Goal: Navigation & Orientation: Find specific page/section

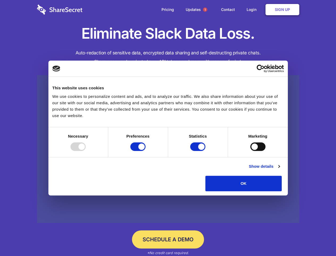
click at [86, 151] on div at bounding box center [78, 146] width 15 height 9
click at [146, 151] on input "Preferences" at bounding box center [137, 146] width 15 height 9
checkbox input "false"
click at [199, 151] on input "Statistics" at bounding box center [197, 146] width 15 height 9
checkbox input "false"
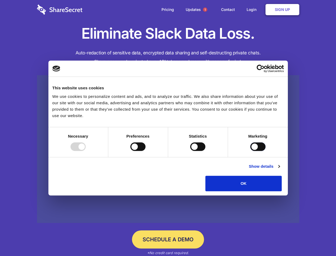
click at [250, 151] on input "Marketing" at bounding box center [257, 146] width 15 height 9
checkbox input "true"
click at [280, 169] on link "Show details" at bounding box center [264, 166] width 31 height 6
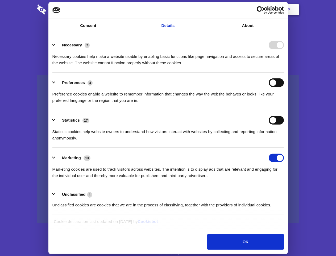
click at [284, 66] on div "Necessary cookies help make a website usable by enabling basic functions like p…" at bounding box center [168, 57] width 232 height 17
click at [205, 10] on span "1" at bounding box center [205, 9] width 4 height 4
